Goal: Navigation & Orientation: Find specific page/section

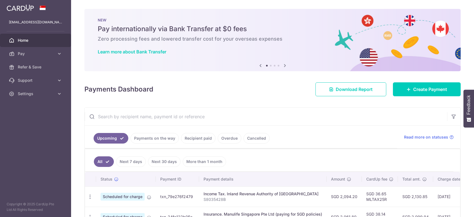
click at [150, 129] on ul "Upcoming Payments on the way Recipient paid Overdue Cancelled" at bounding box center [241, 137] width 313 height 22
click at [203, 139] on link "Recipient paid" at bounding box center [198, 138] width 34 height 11
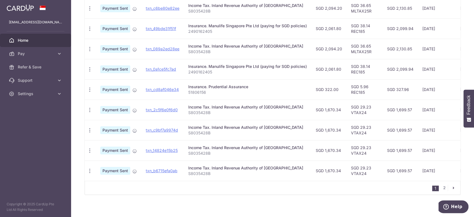
scroll to position [192, 0]
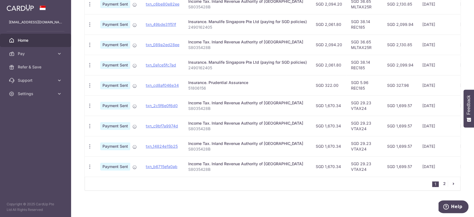
click at [441, 184] on link "2" at bounding box center [444, 183] width 7 height 7
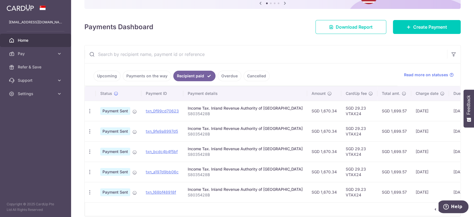
scroll to position [91, 0]
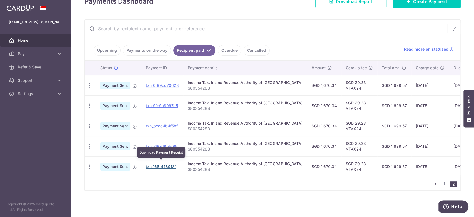
click at [155, 164] on link "txn_168bf48918f" at bounding box center [161, 166] width 30 height 5
click at [341, 166] on td "SGD 29.23 VTAX24" at bounding box center [359, 166] width 36 height 20
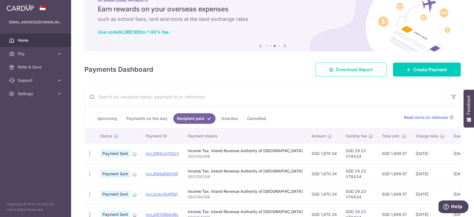
scroll to position [17, 0]
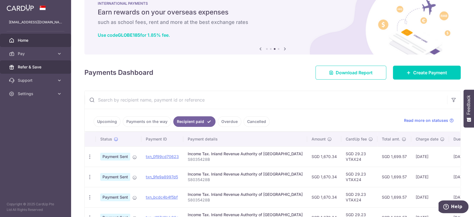
click at [36, 67] on span "Refer & Save" at bounding box center [36, 67] width 37 height 6
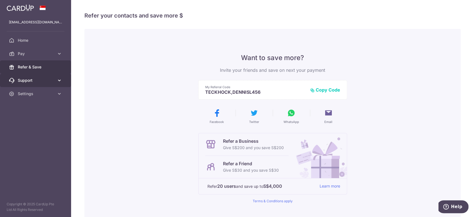
click at [30, 79] on span "Support" at bounding box center [36, 80] width 37 height 6
click at [325, 37] on div "Want to save more? Invite your friends and save on next your payment My Referra…" at bounding box center [272, 141] width 149 height 224
click at [120, 139] on div "Want to save more? Invite your friends and save on next your payment My Referra…" at bounding box center [272, 141] width 376 height 224
